Goal: Information Seeking & Learning: Check status

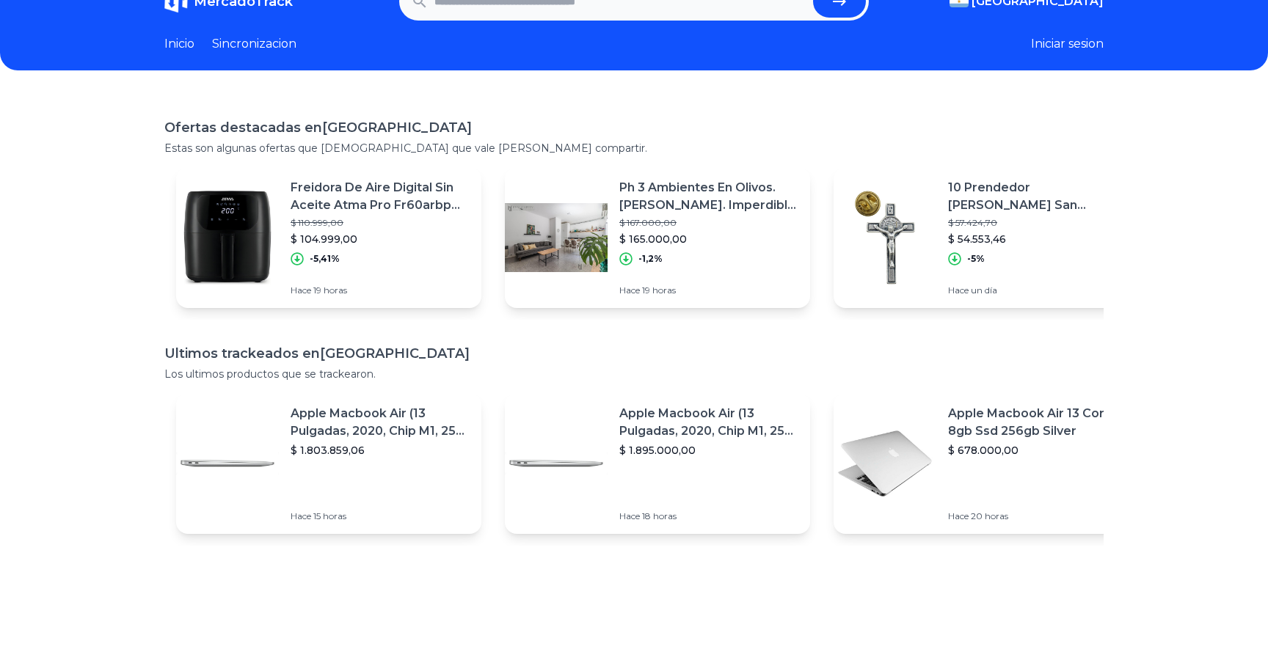
scroll to position [37, 0]
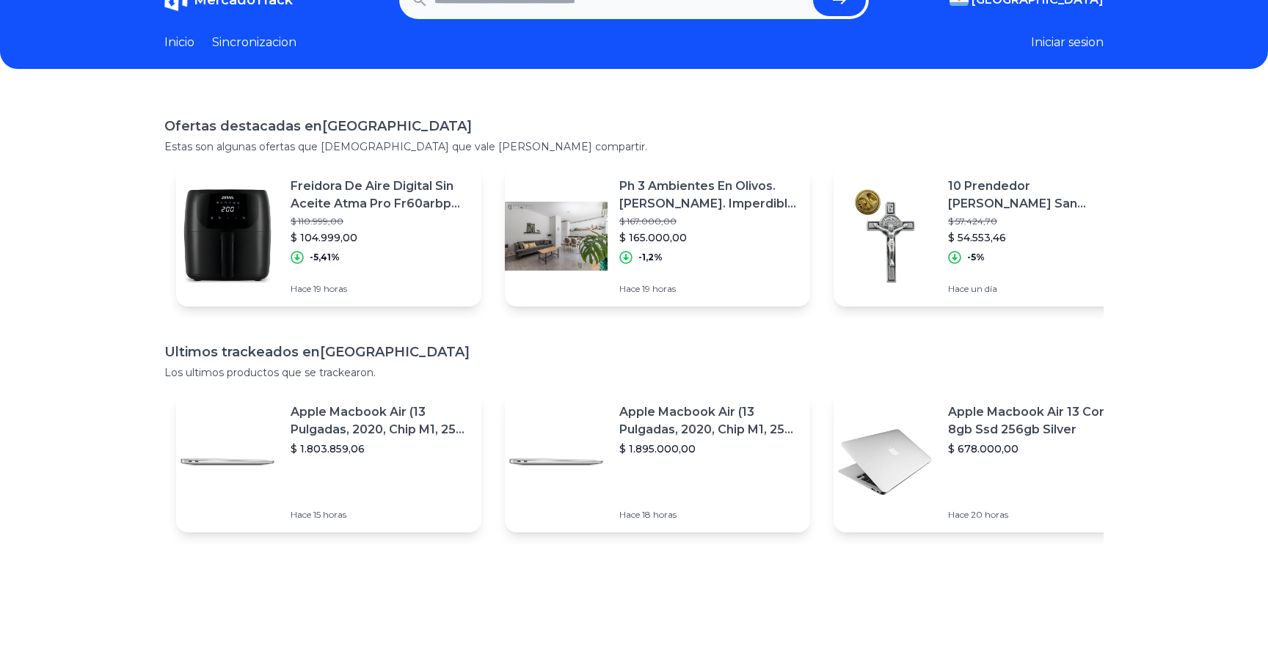
click at [367, 211] on p "Freidora De Aire Digital Sin Aceite Atma Pro Fr60arbp 6,5l C" at bounding box center [380, 195] width 179 height 35
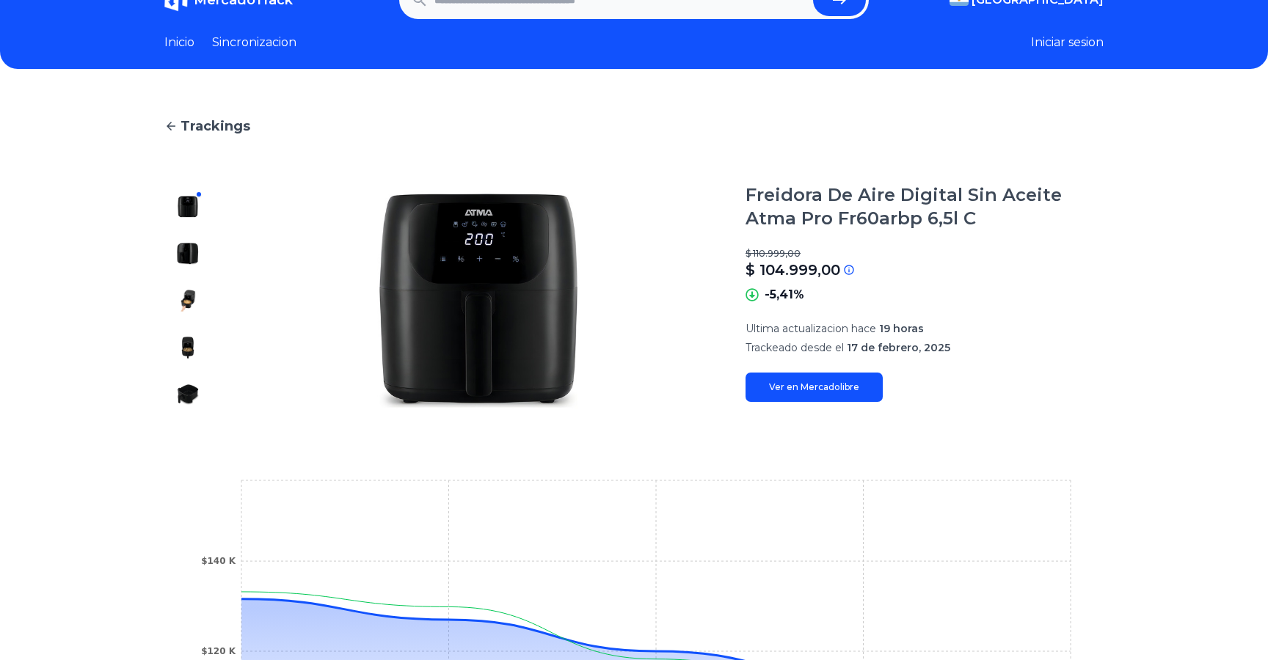
scroll to position [68, 0]
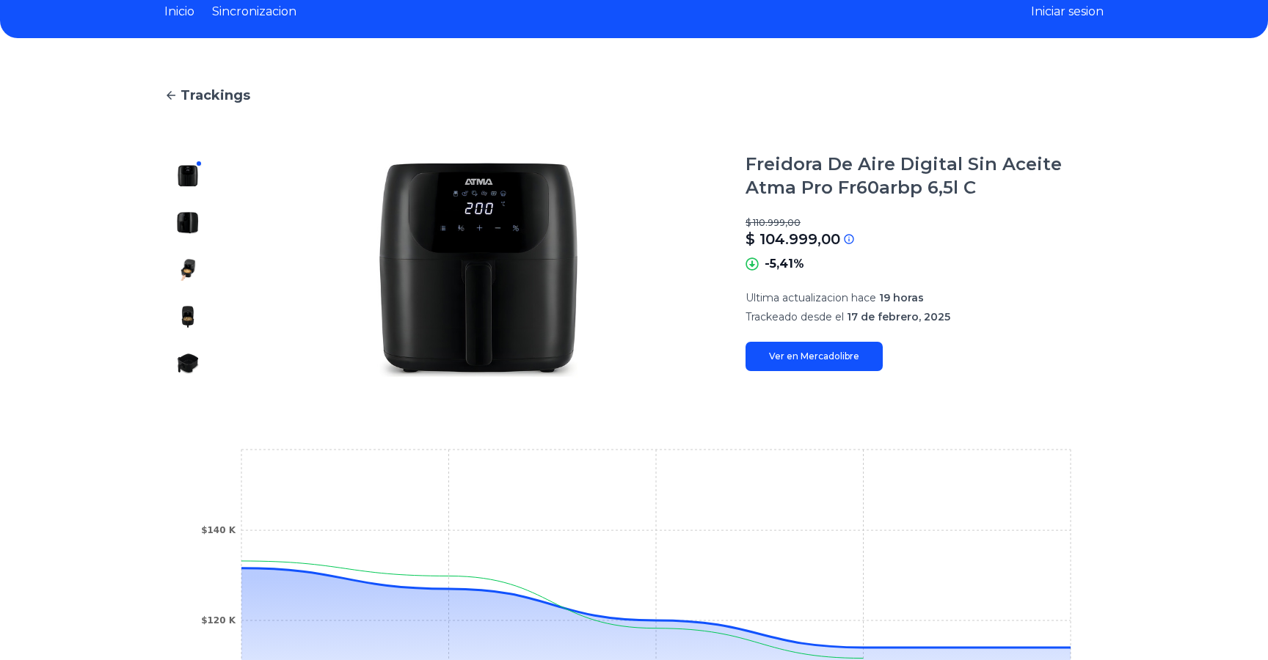
click at [186, 227] on img at bounding box center [187, 222] width 23 height 23
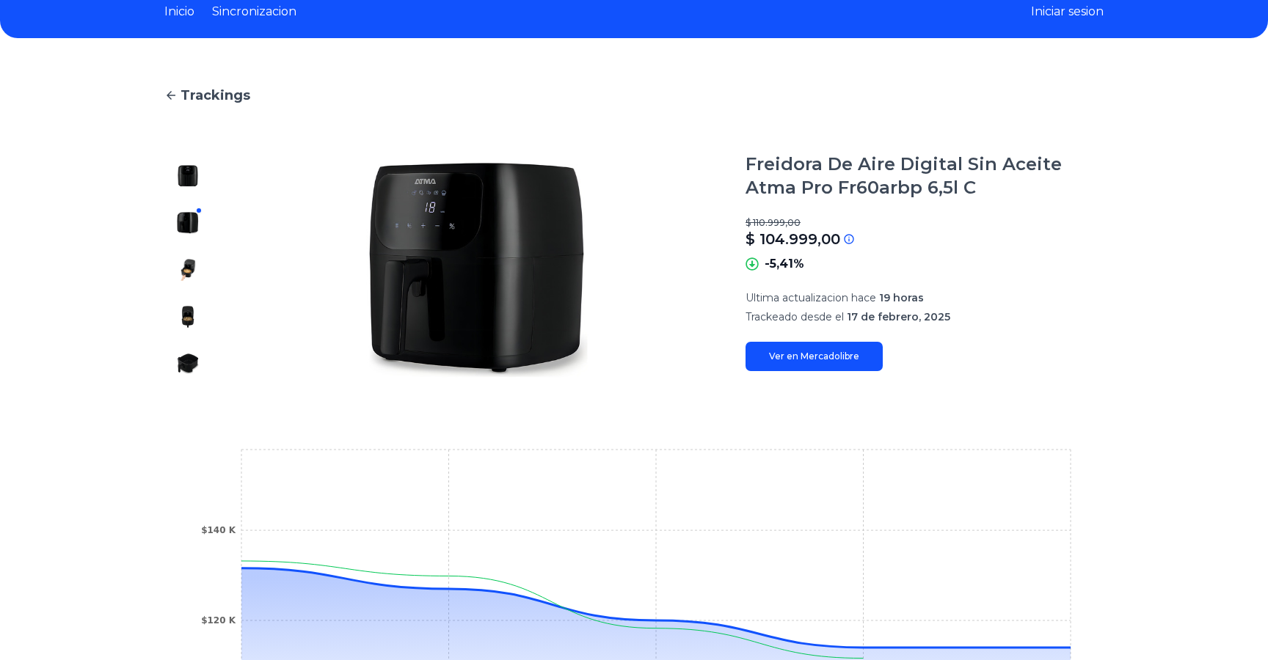
click at [187, 259] on img at bounding box center [187, 269] width 23 height 23
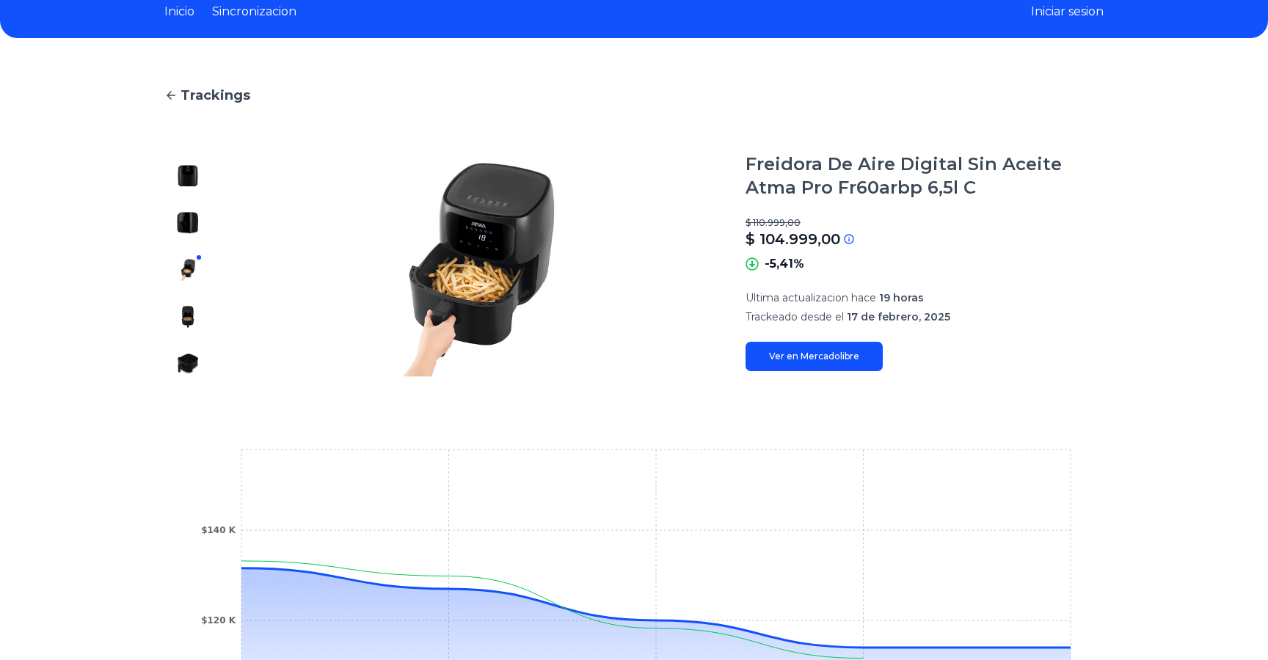
click at [190, 310] on img at bounding box center [187, 316] width 23 height 23
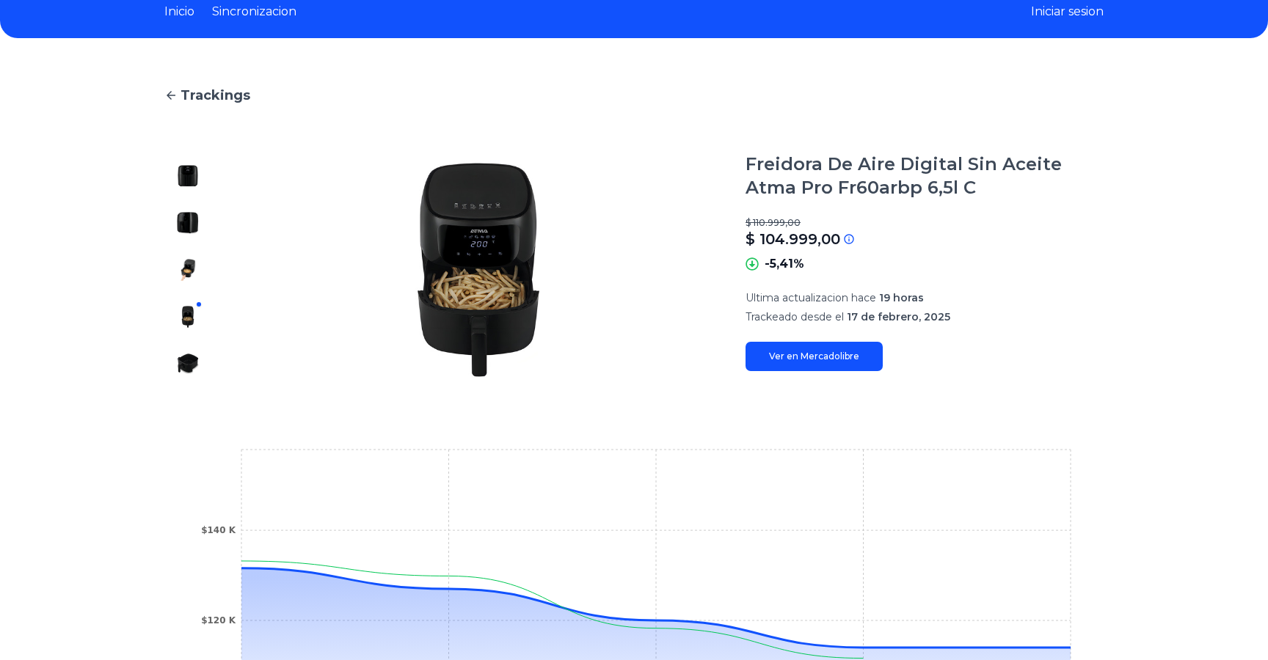
click at [187, 367] on img at bounding box center [187, 363] width 23 height 23
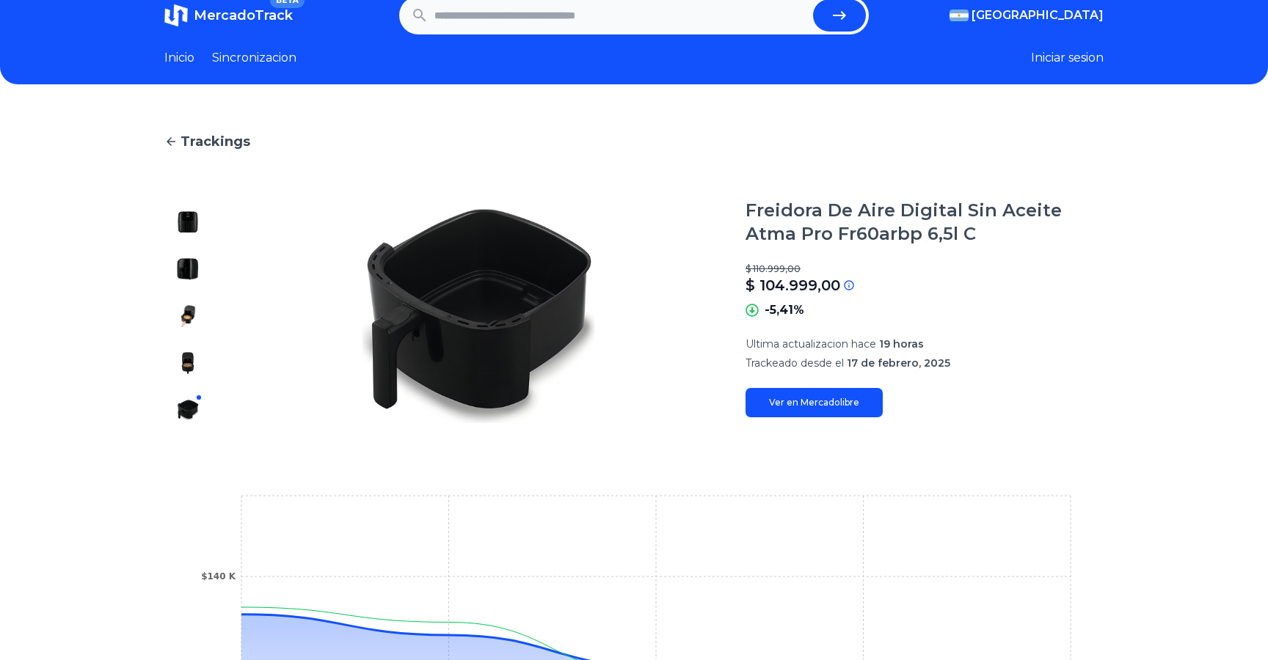
scroll to position [0, 0]
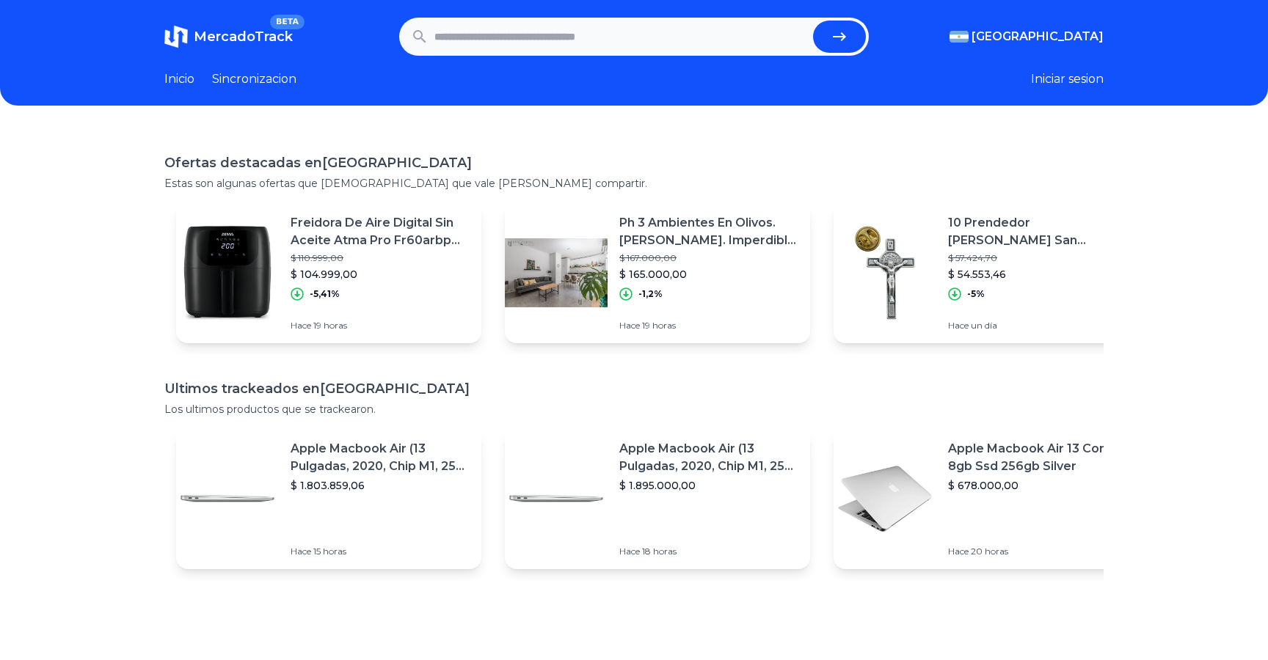
click at [283, 251] on div "Freidora De Aire Digital Sin Aceite Atma Pro Fr60arbp 6,5l C $ 110.999,00 $ 104…" at bounding box center [328, 273] width 305 height 141
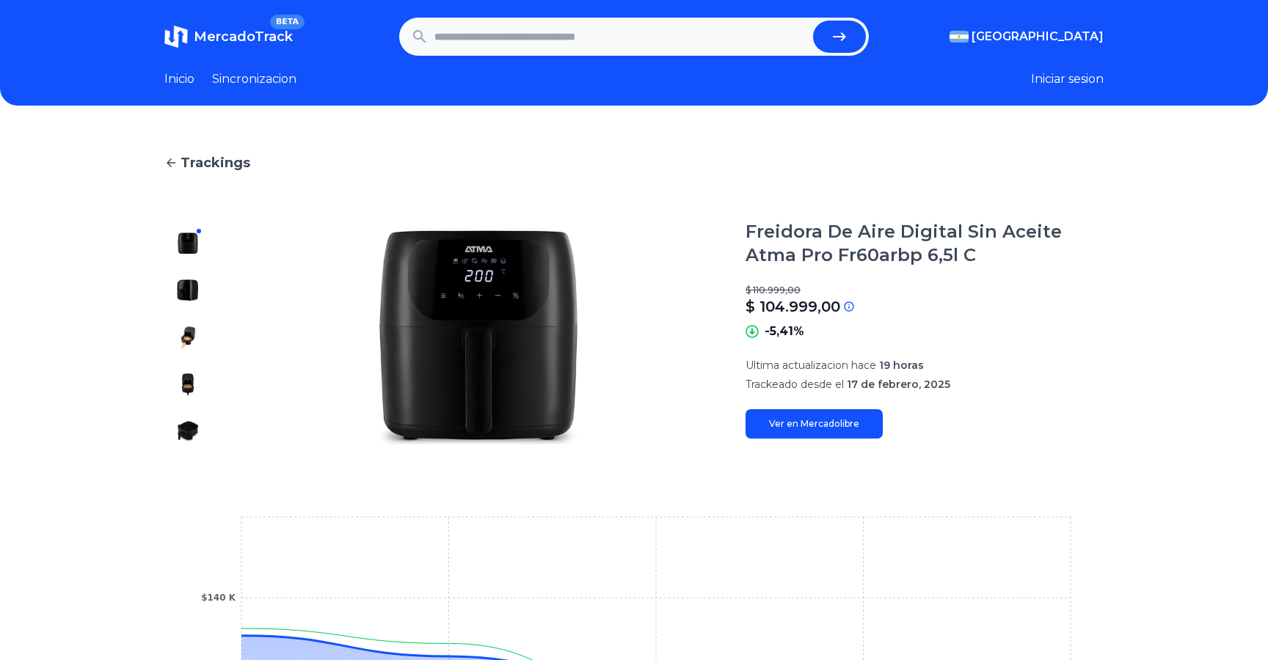
click at [179, 85] on link "Inicio" at bounding box center [179, 79] width 30 height 18
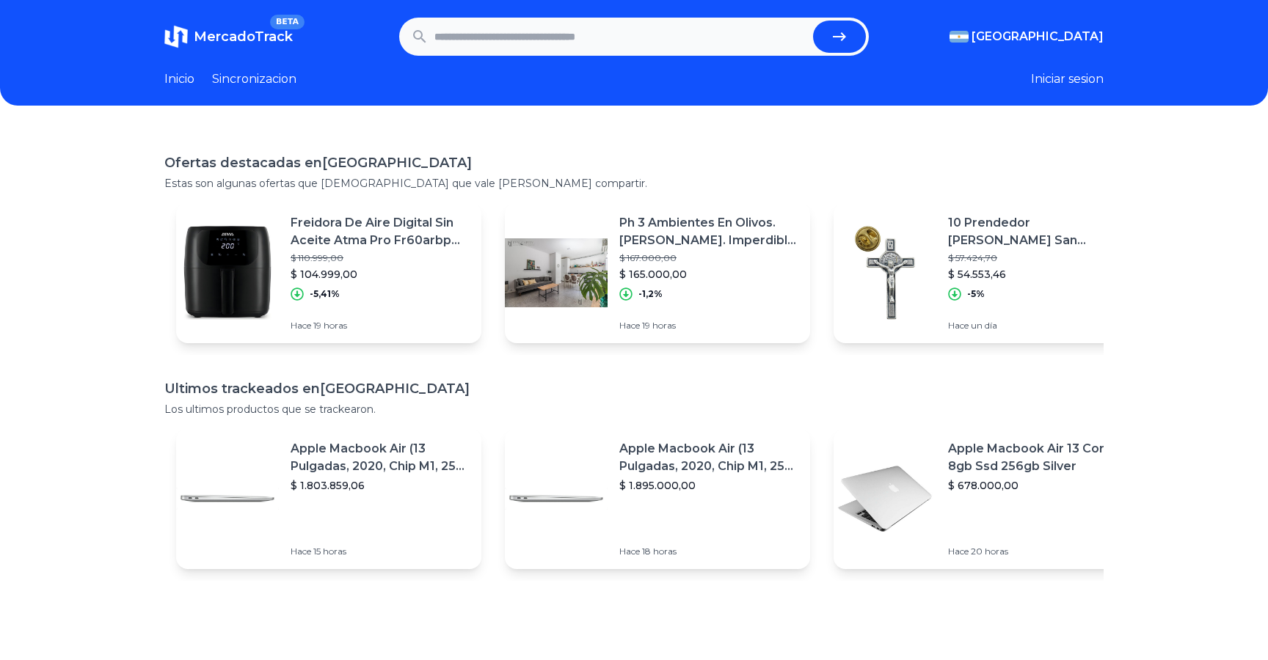
click at [516, 29] on input "text" at bounding box center [620, 37] width 373 height 32
type input "**********"
click at [813, 21] on button "submit" at bounding box center [839, 37] width 53 height 32
